Goal: Find specific page/section: Find specific page/section

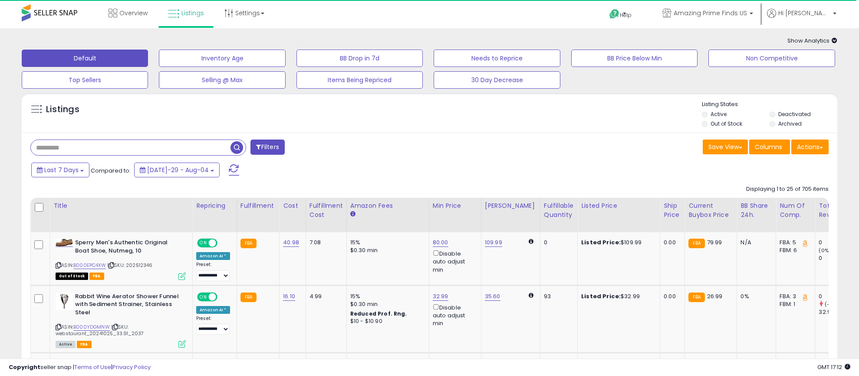
click at [116, 148] on input "text" at bounding box center [131, 147] width 200 height 15
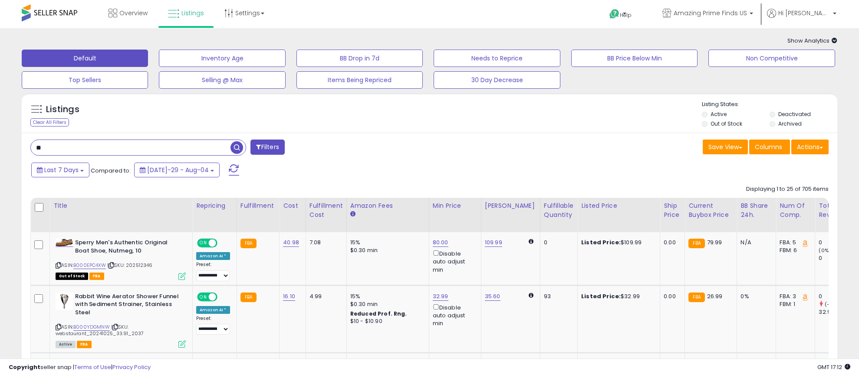
type input "*"
type input "*****"
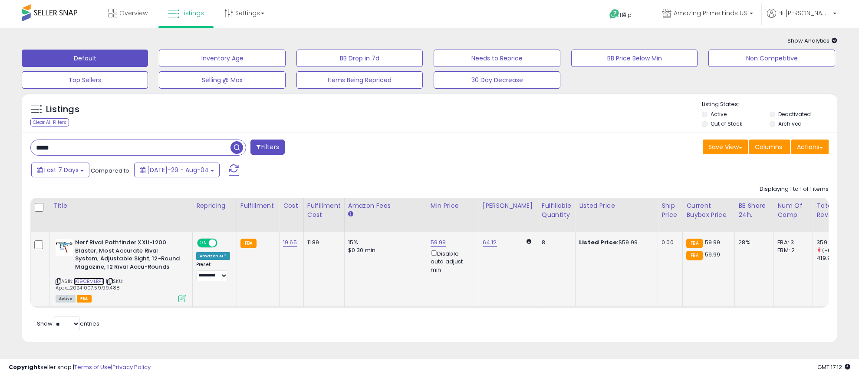
click at [91, 283] on link "B09CBMLBP5" at bounding box center [88, 280] width 31 height 7
